Goal: Task Accomplishment & Management: Use online tool/utility

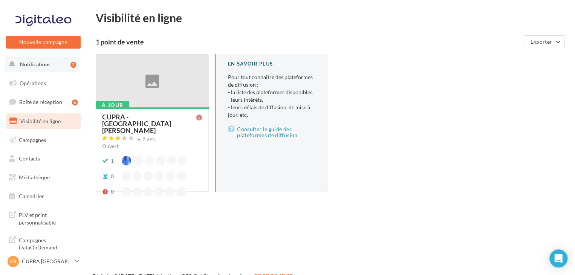
click at [46, 62] on span "Notifications" at bounding box center [35, 64] width 31 height 6
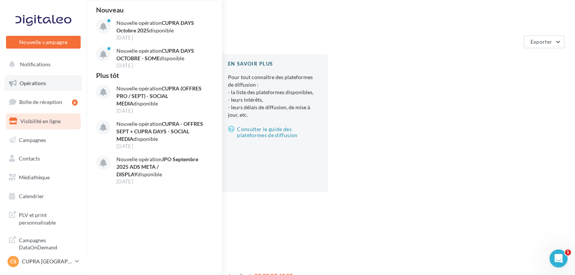
click at [46, 81] on link "Opérations" at bounding box center [44, 83] width 78 height 16
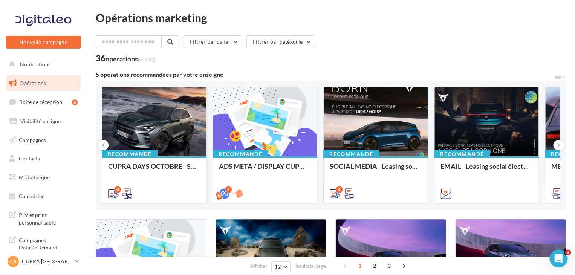
click at [163, 148] on div at bounding box center [154, 122] width 104 height 70
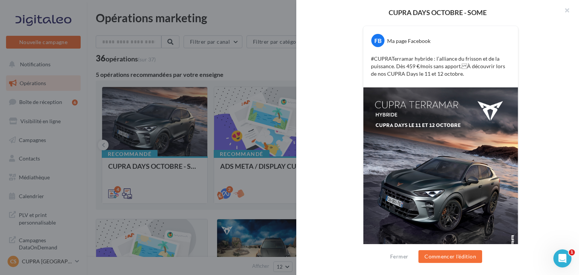
scroll to position [49, 0]
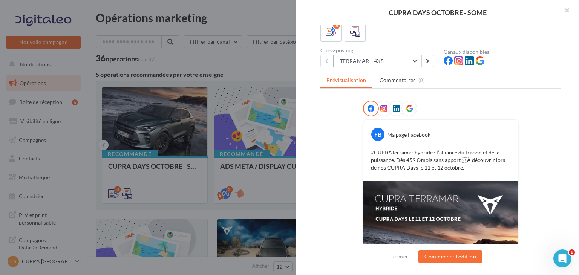
click at [387, 61] on button "TERRAMAR - 4X5" at bounding box center [377, 61] width 88 height 13
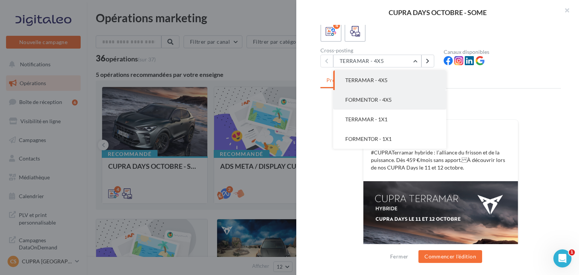
click at [397, 103] on button "FORMENTOR - 4X5" at bounding box center [389, 100] width 113 height 20
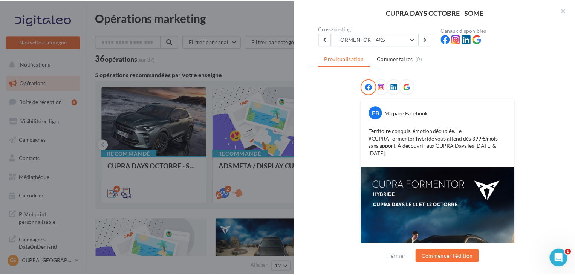
scroll to position [182, 0]
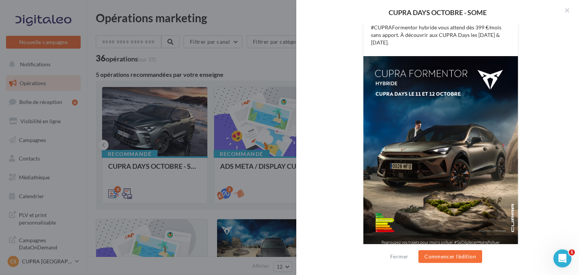
click at [87, 64] on div at bounding box center [289, 137] width 579 height 275
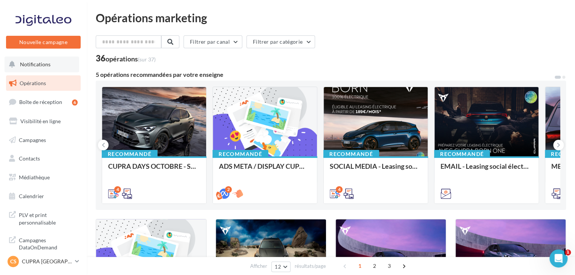
click at [53, 63] on button "Notifications" at bounding box center [42, 65] width 75 height 16
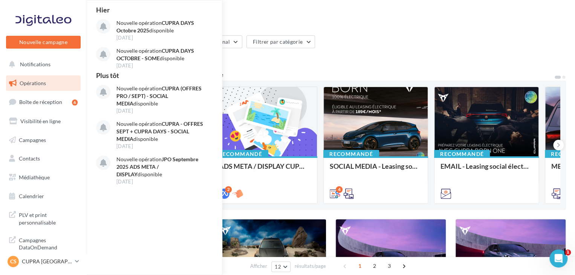
click at [357, 52] on div "Filtrer par canal Filtrer par catégorie 36 opérations (sur 37)" at bounding box center [331, 48] width 470 height 27
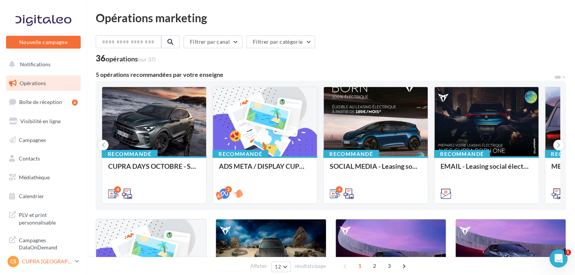
click at [67, 261] on p "CUPRA [GEOGRAPHIC_DATA]" at bounding box center [47, 262] width 50 height 8
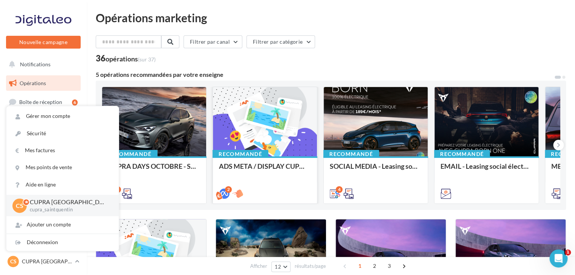
click at [244, 132] on div at bounding box center [265, 122] width 104 height 70
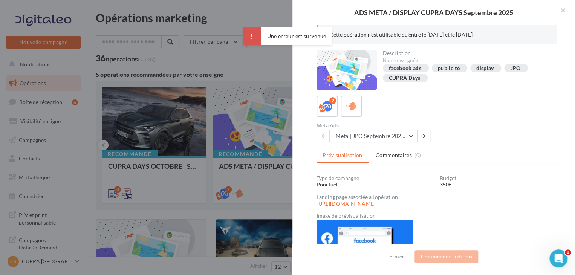
scroll to position [53, 0]
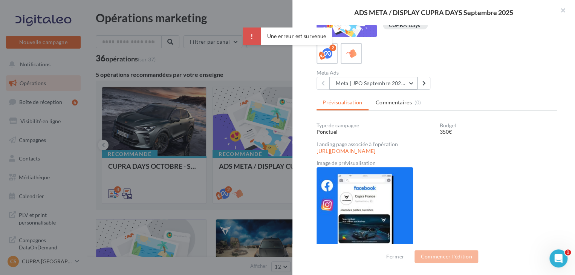
click at [387, 83] on button "Meta | JPO Septembre 2025 | Drive to store" at bounding box center [373, 83] width 88 height 13
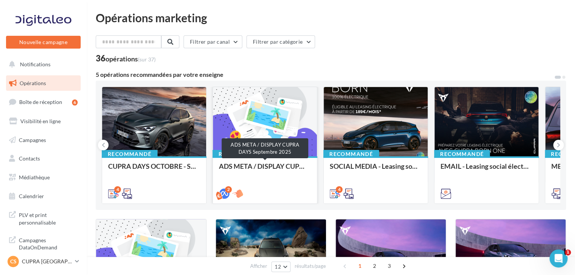
click at [231, 166] on div "ADS META / DISPLAY CUPRA DAYS Septembre 2025" at bounding box center [265, 169] width 92 height 15
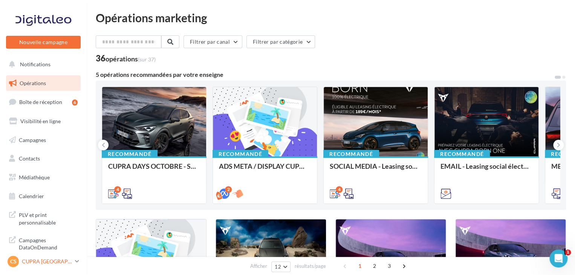
click at [57, 262] on p "CUPRA [GEOGRAPHIC_DATA]" at bounding box center [47, 262] width 50 height 8
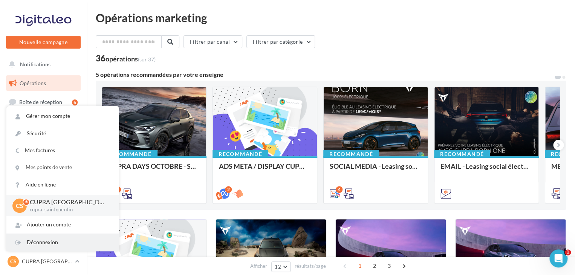
click at [48, 236] on div "Déconnexion" at bounding box center [62, 242] width 112 height 17
